Goal: Task Accomplishment & Management: Manage account settings

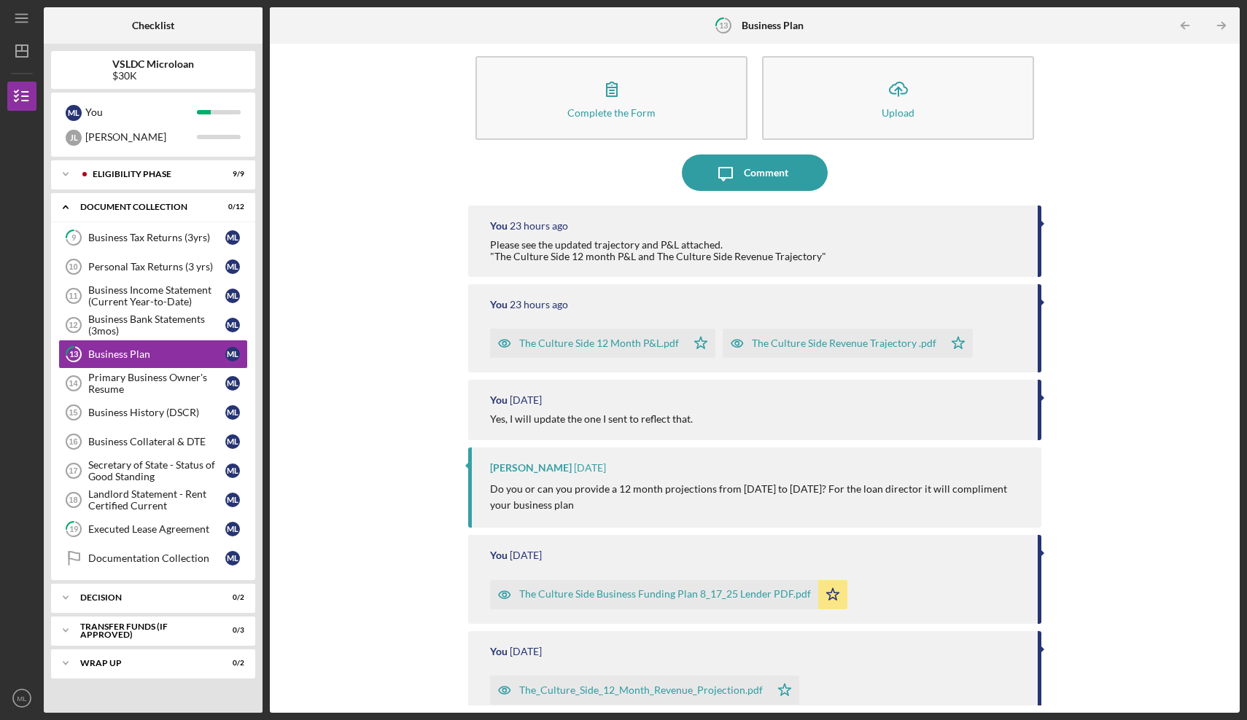
scroll to position [20, 0]
click at [154, 235] on div "Business Tax Returns (3yrs)" at bounding box center [156, 238] width 137 height 12
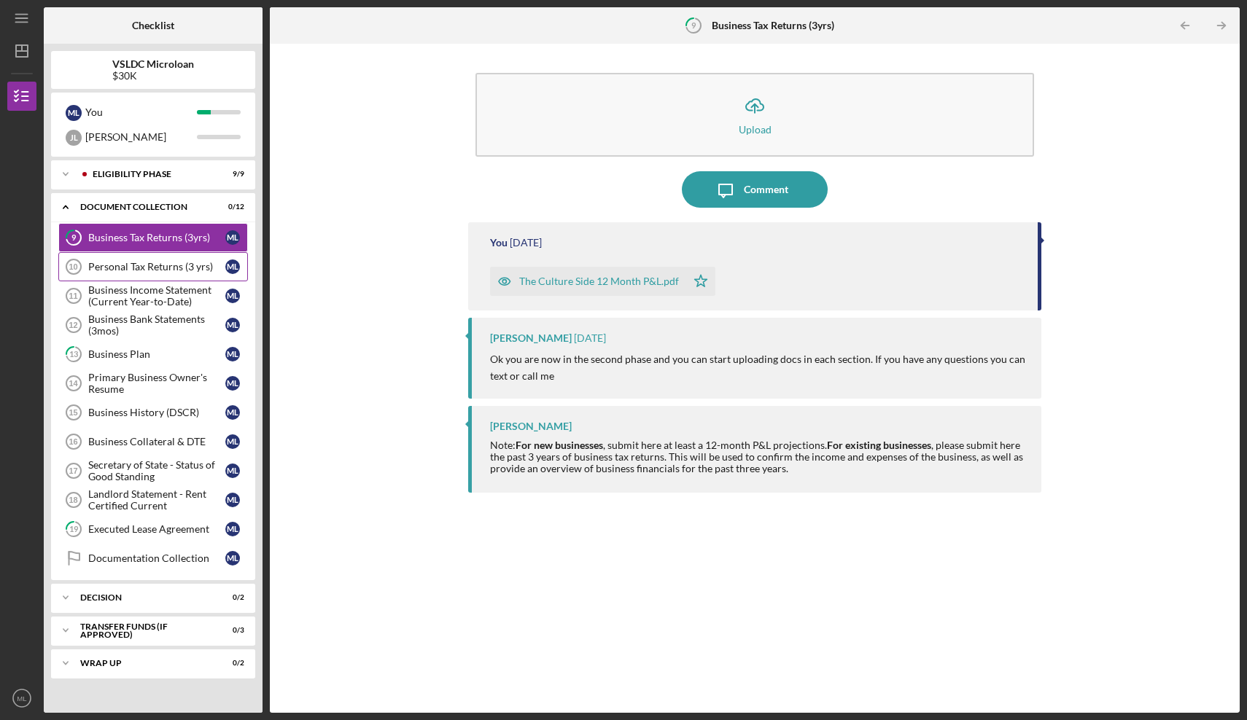
click at [172, 269] on div "Personal Tax Returns (3 yrs)" at bounding box center [156, 267] width 137 height 12
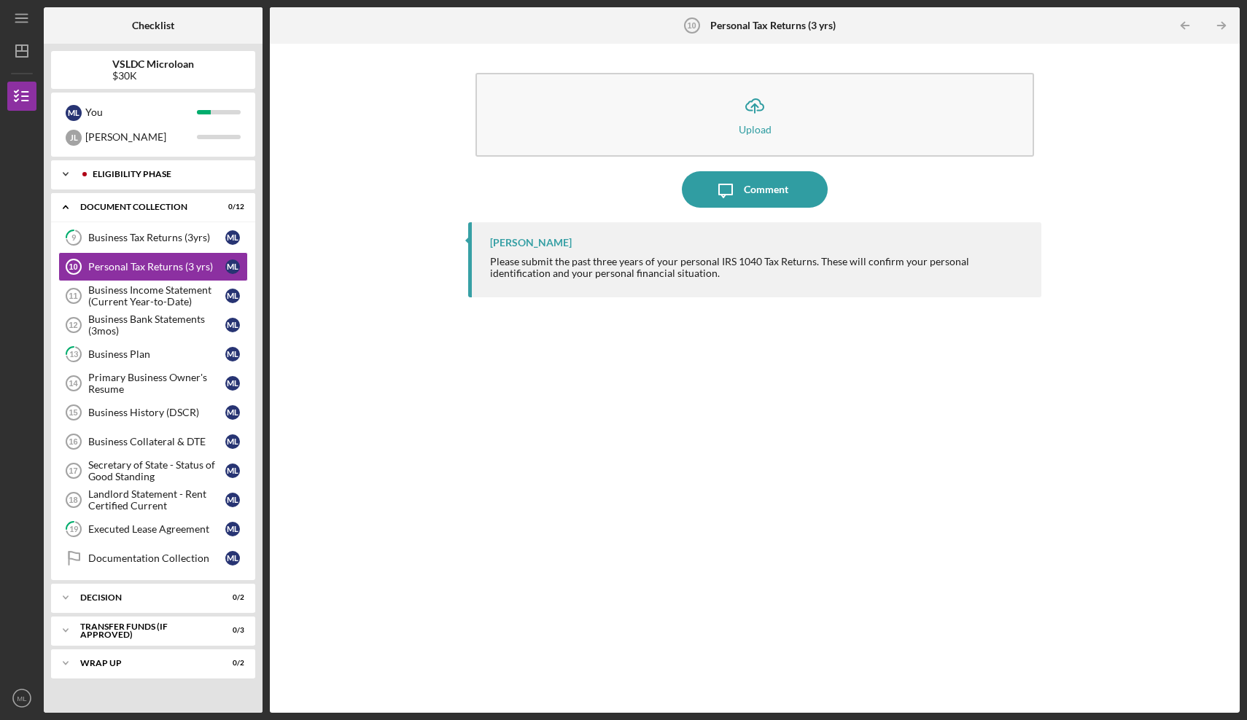
click at [71, 177] on icon "Icon/Expander" at bounding box center [65, 174] width 29 height 29
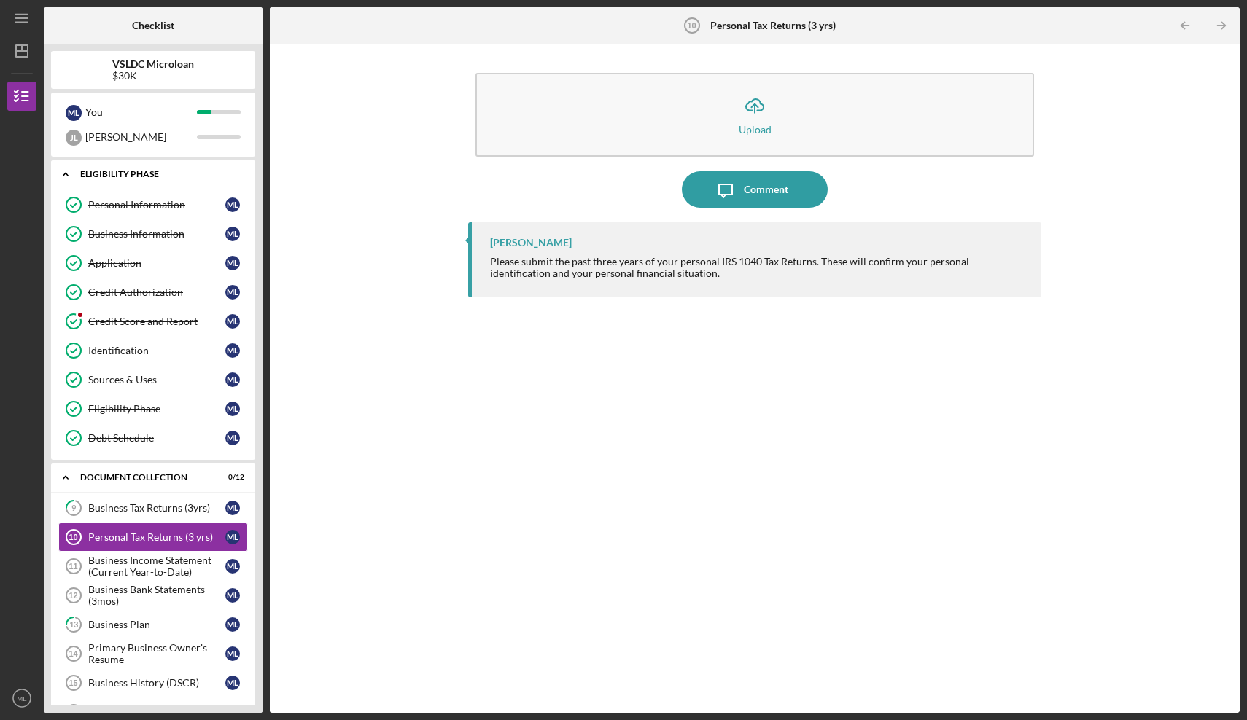
click at [68, 175] on polyline at bounding box center [65, 175] width 4 height 3
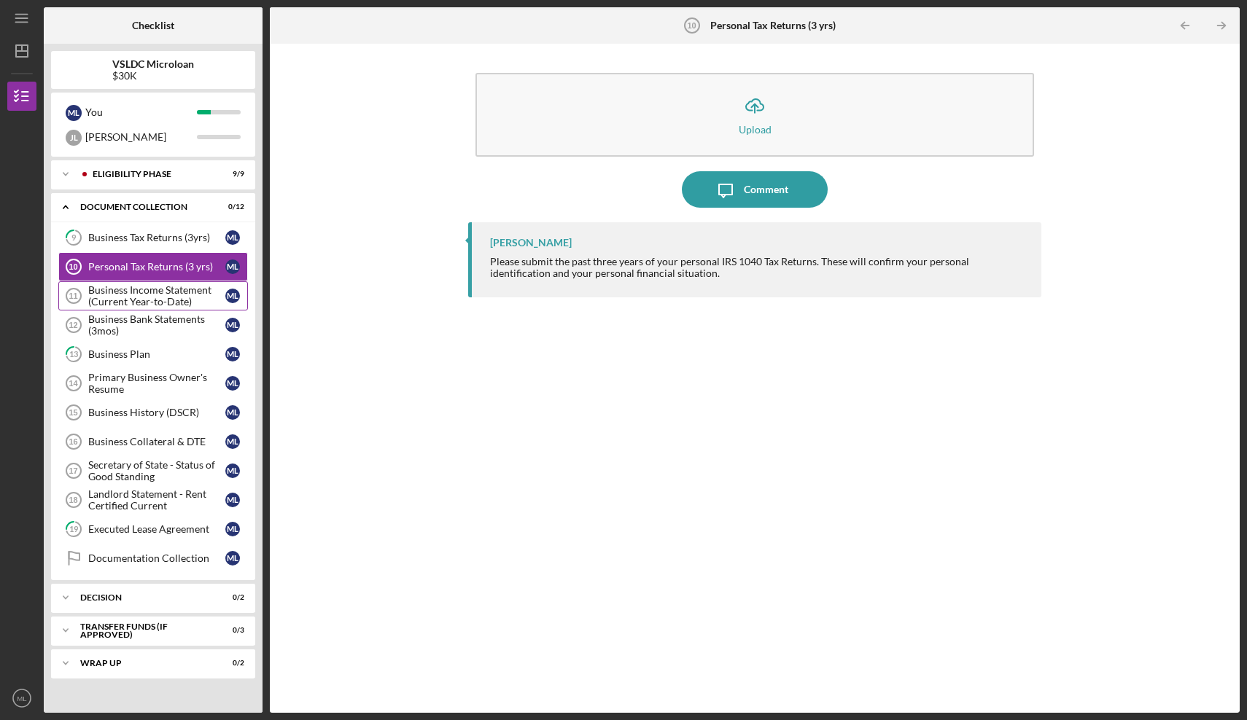
click at [166, 296] on div "Business Income Statement (Current Year-to-Date)" at bounding box center [156, 295] width 137 height 23
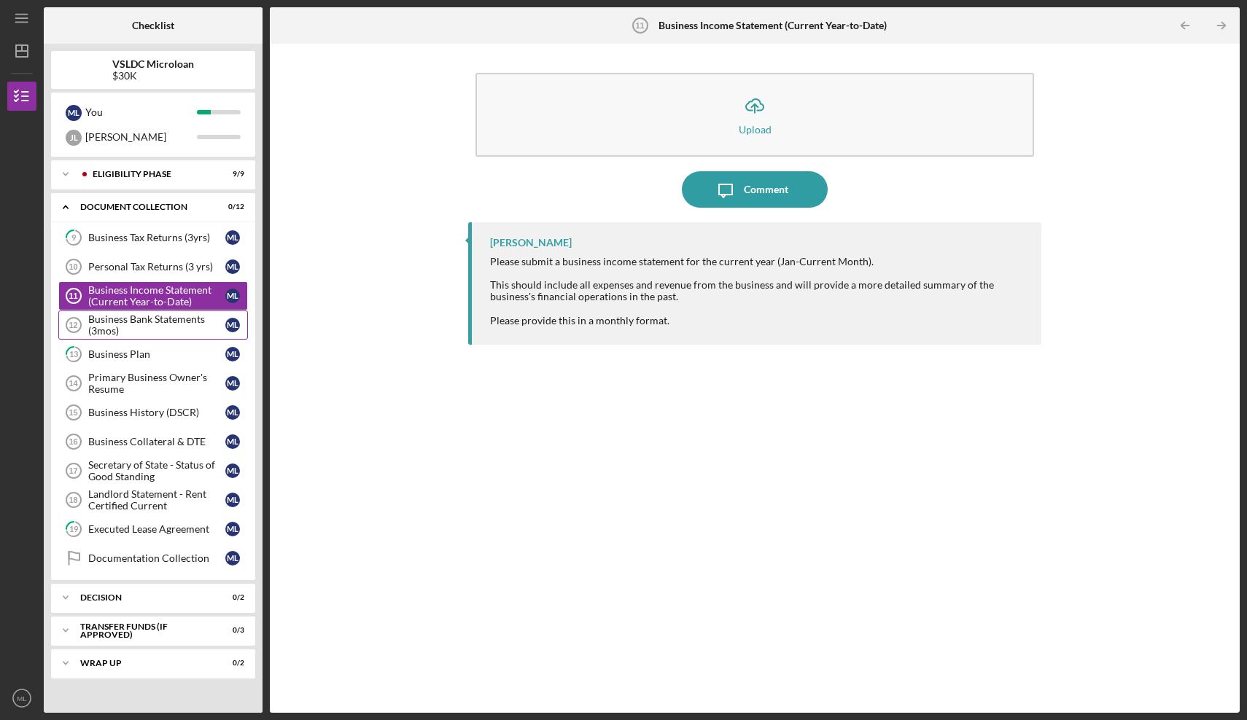
click at [93, 332] on div "Business Bank Statements (3mos)" at bounding box center [156, 325] width 137 height 23
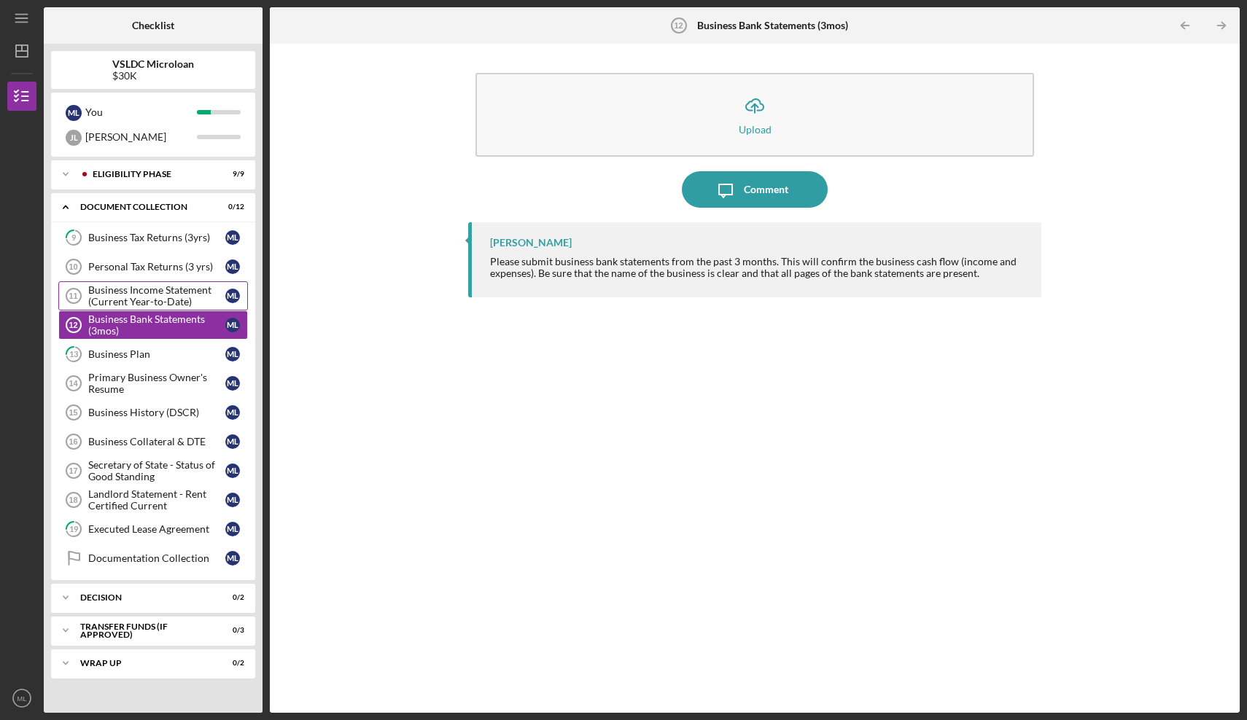
click at [168, 297] on div "Business Income Statement (Current Year-to-Date)" at bounding box center [156, 295] width 137 height 23
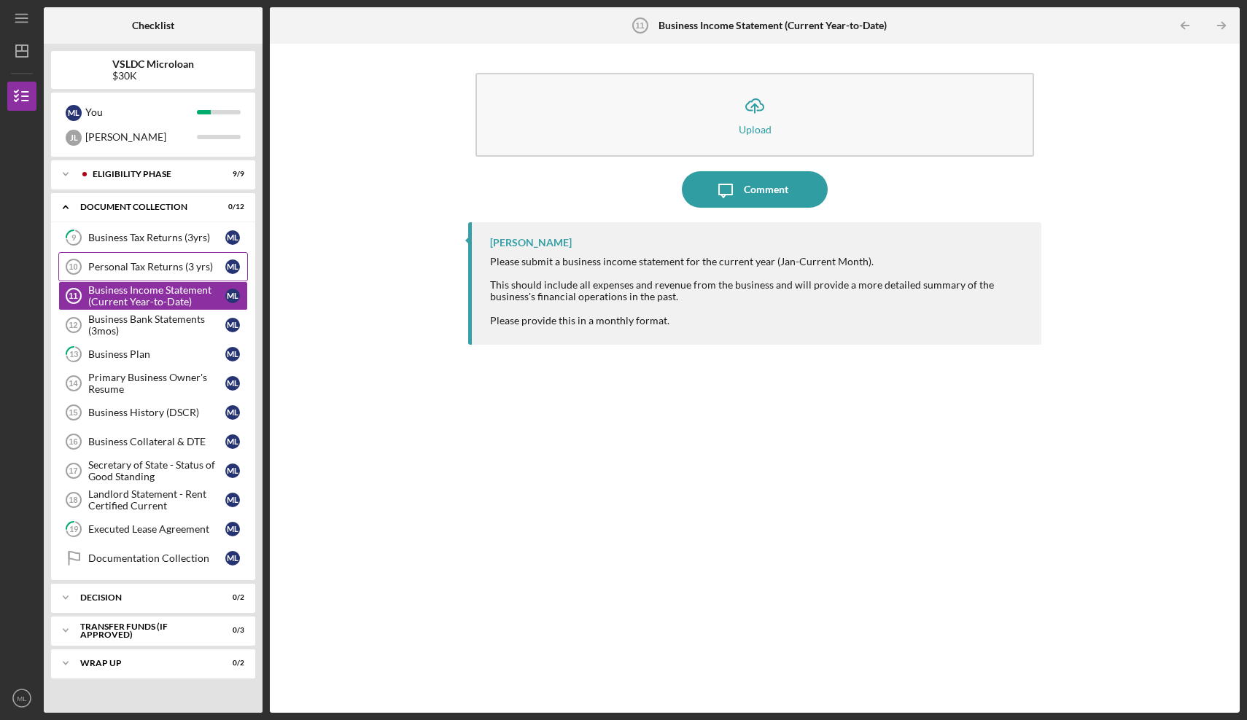
click at [177, 267] on div "Personal Tax Returns (3 yrs)" at bounding box center [156, 267] width 137 height 12
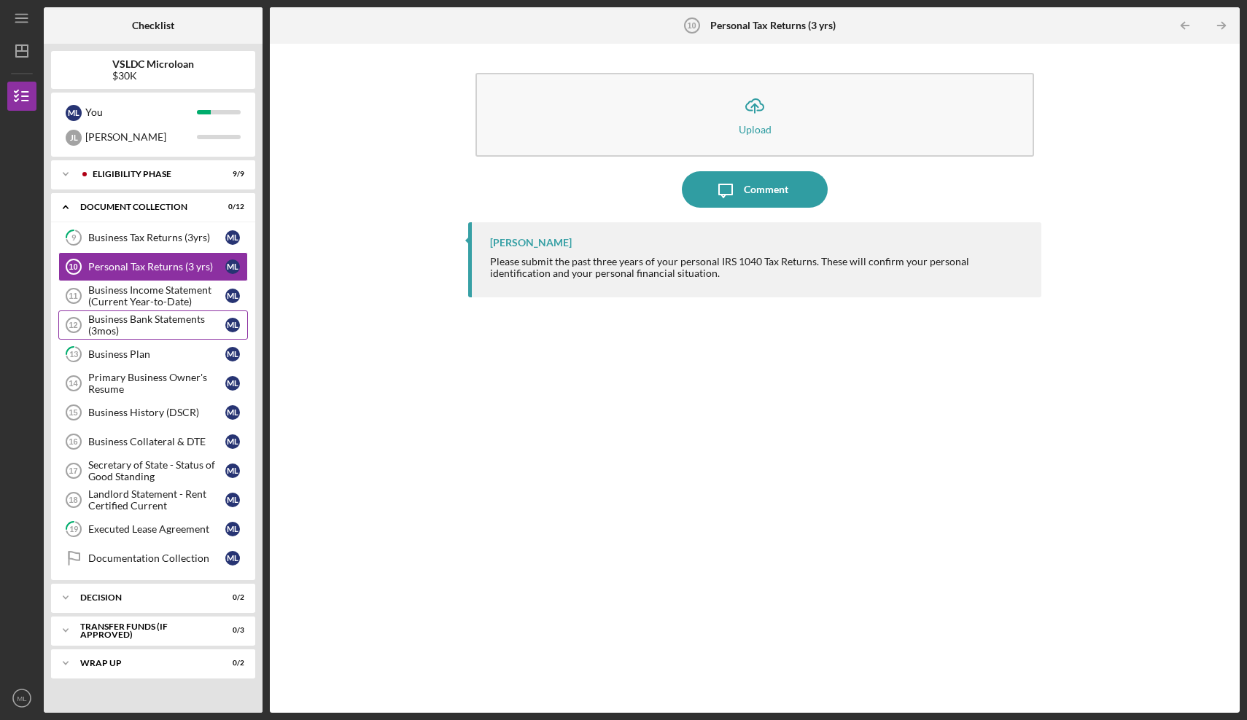
click at [168, 330] on div "Business Bank Statements (3mos)" at bounding box center [156, 325] width 137 height 23
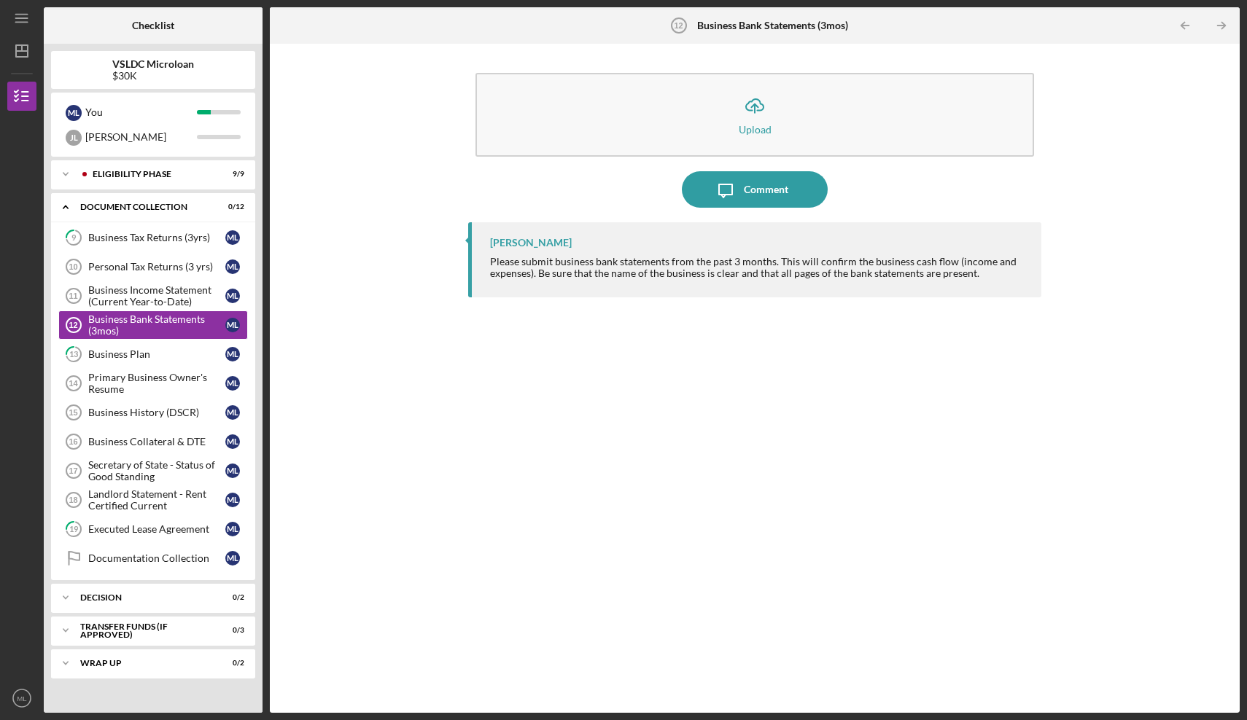
click at [213, 50] on div "VSLDC Microloan $30K M L You J L Jesse Icon/Expander Eligibility Phase 9 / 9 Ic…" at bounding box center [153, 378] width 219 height 669
click at [174, 417] on div "Business History (DSCR)" at bounding box center [156, 413] width 137 height 12
